Goal: Transaction & Acquisition: Purchase product/service

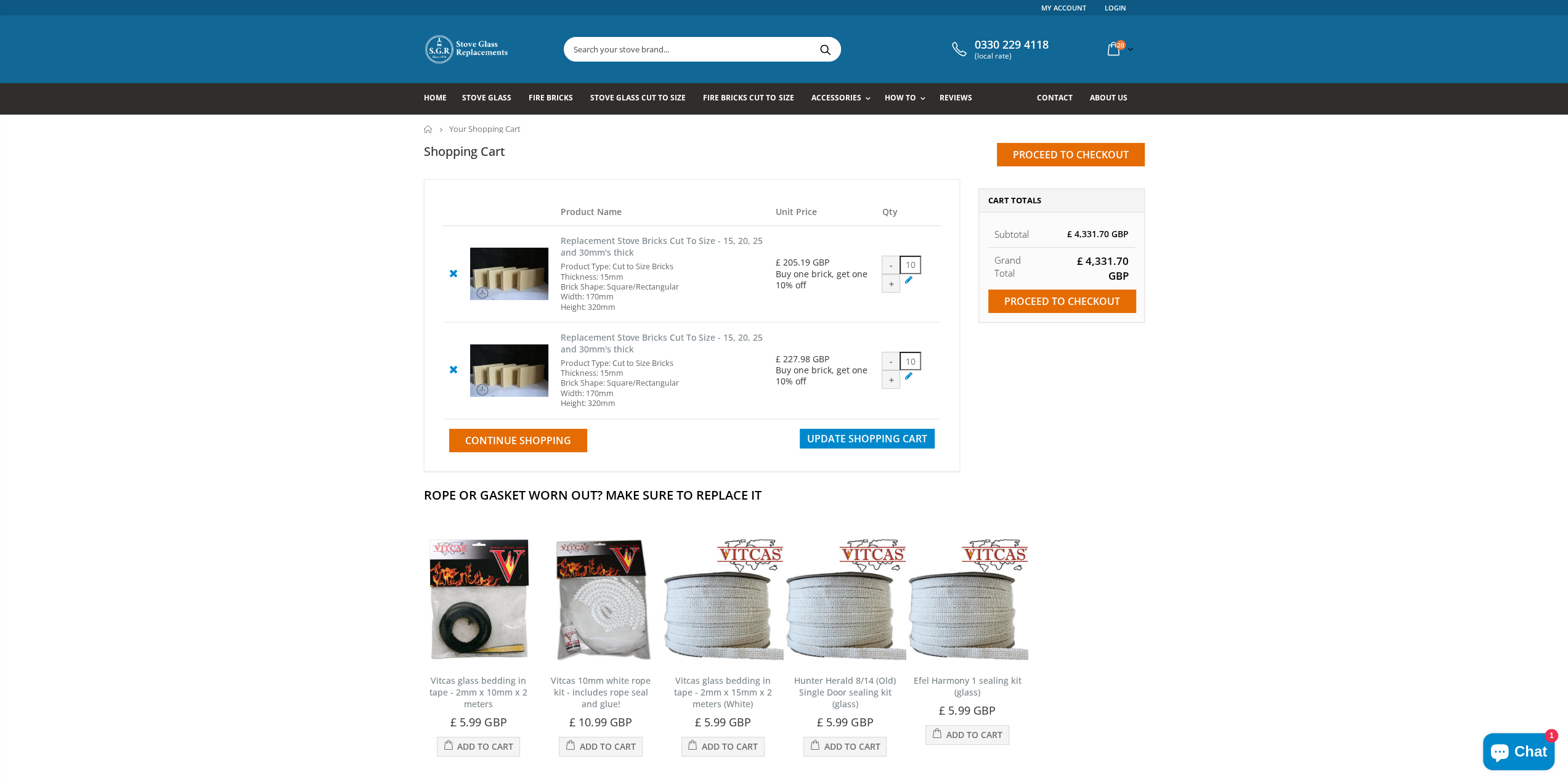
click at [440, 46] on img at bounding box center [467, 49] width 87 height 31
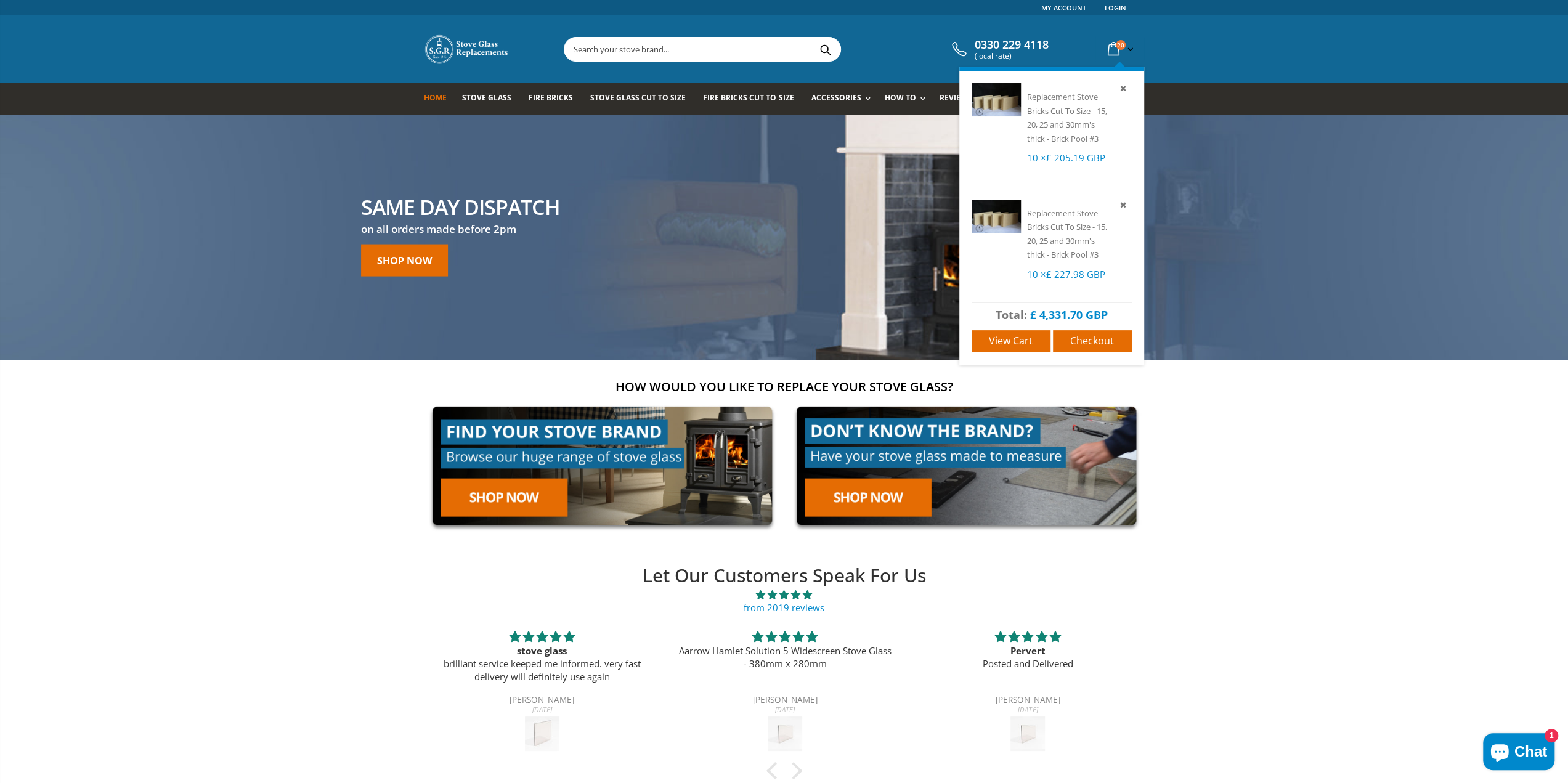
click at [1112, 48] on icon at bounding box center [1114, 49] width 22 height 22
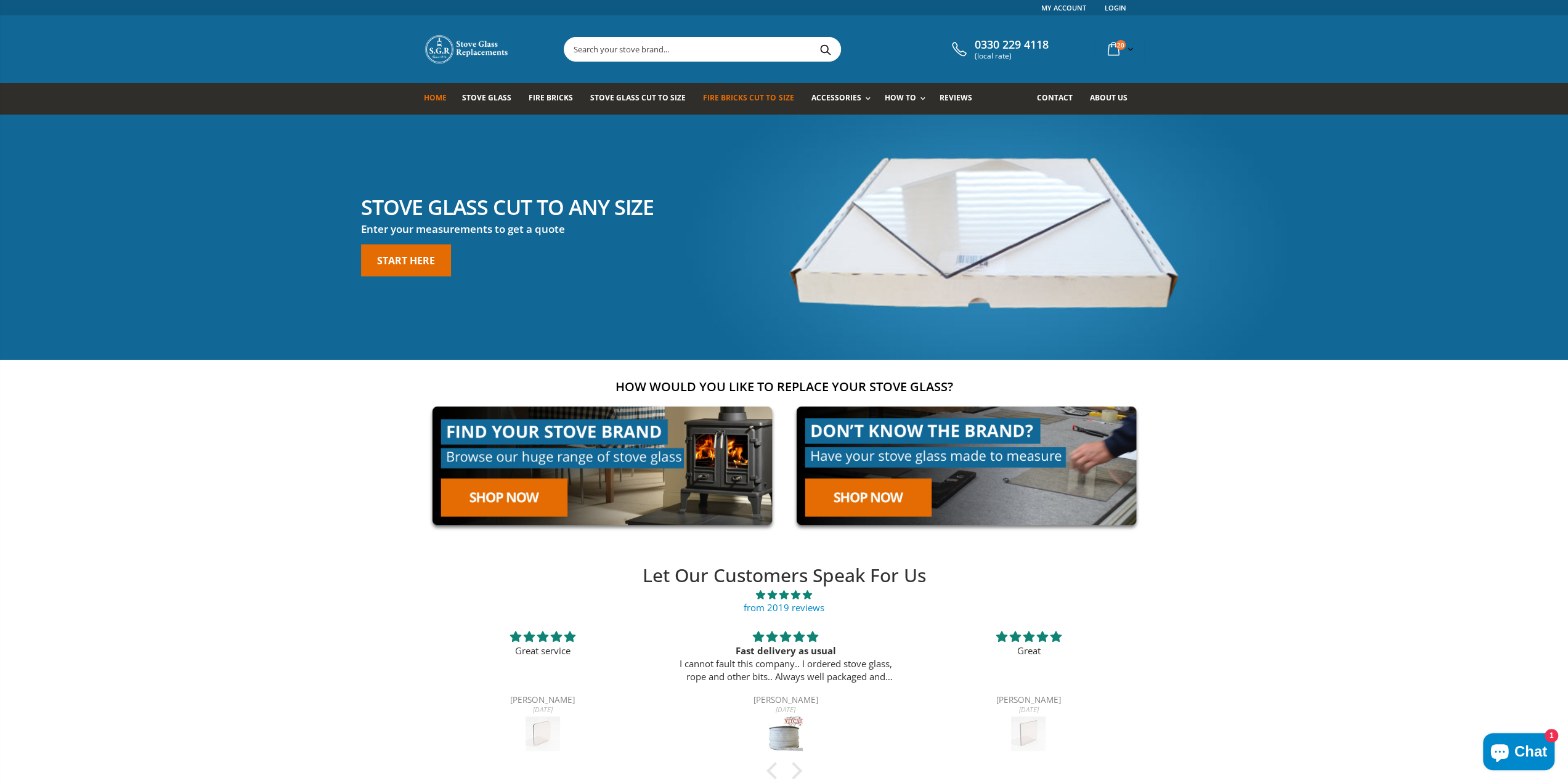
click at [736, 92] on link "Fire Bricks Cut To Size" at bounding box center [753, 99] width 100 height 31
